Goal: Find specific page/section: Find specific page/section

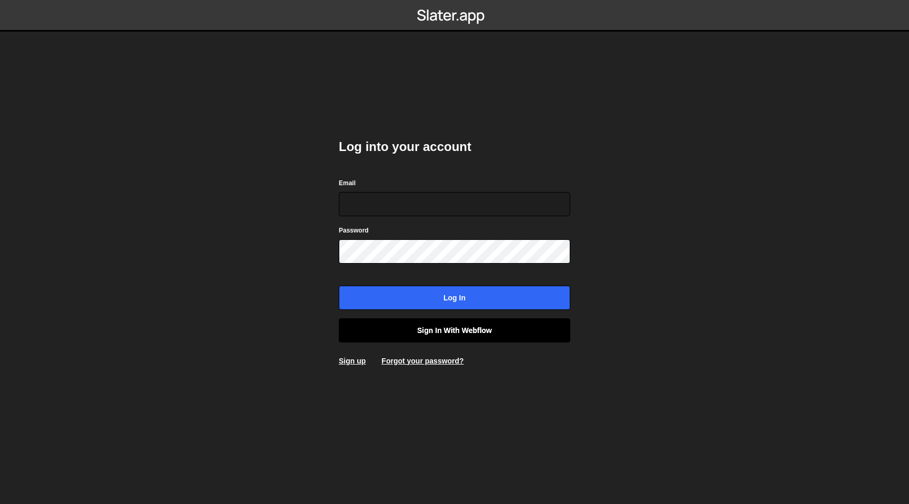
click at [431, 336] on link "Sign in with Webflow" at bounding box center [454, 330] width 231 height 24
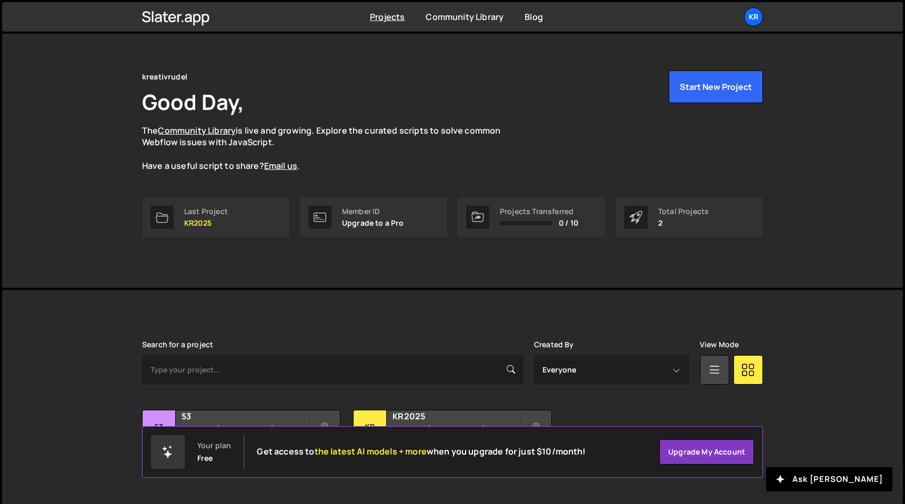
scroll to position [37, 0]
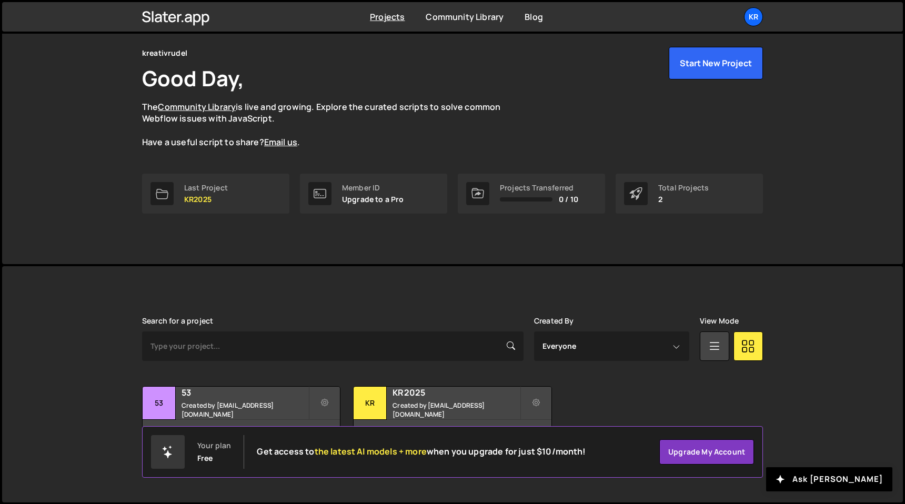
click at [288, 248] on div "kreativrudel Good Day, The Community Library is live and growing. Explore the c…" at bounding box center [452, 130] width 652 height 268
click at [281, 412] on small "Created by it-dev@kreativrudel.de" at bounding box center [244, 410] width 127 height 18
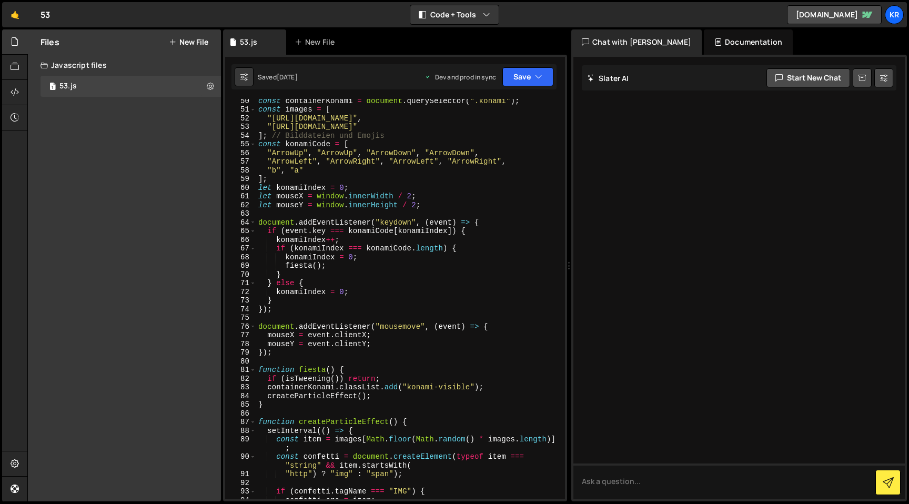
scroll to position [480, 0]
